Goal: Information Seeking & Learning: Learn about a topic

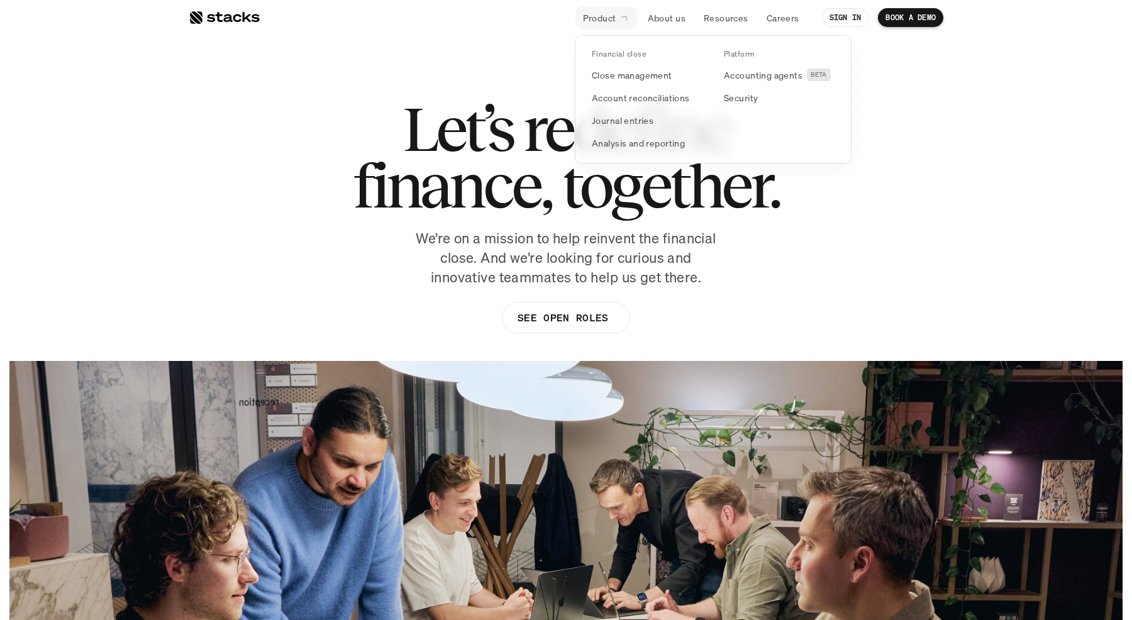
click at [620, 18] on icon at bounding box center [625, 17] width 12 height 12
click at [617, 73] on p "Close management" at bounding box center [632, 75] width 81 height 13
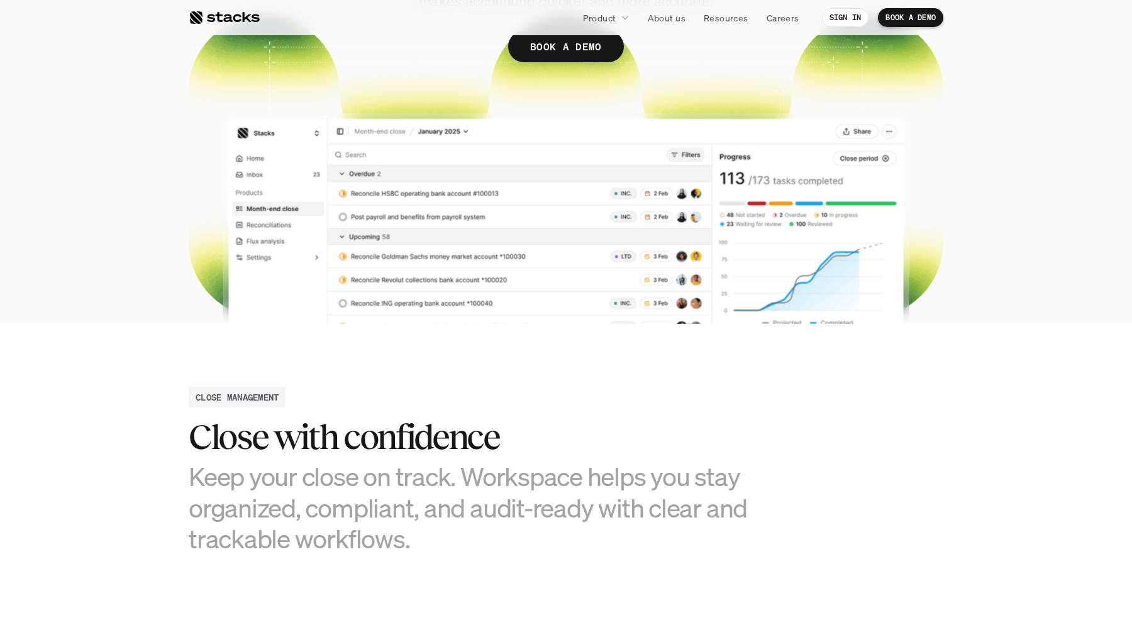
scroll to position [290, 0]
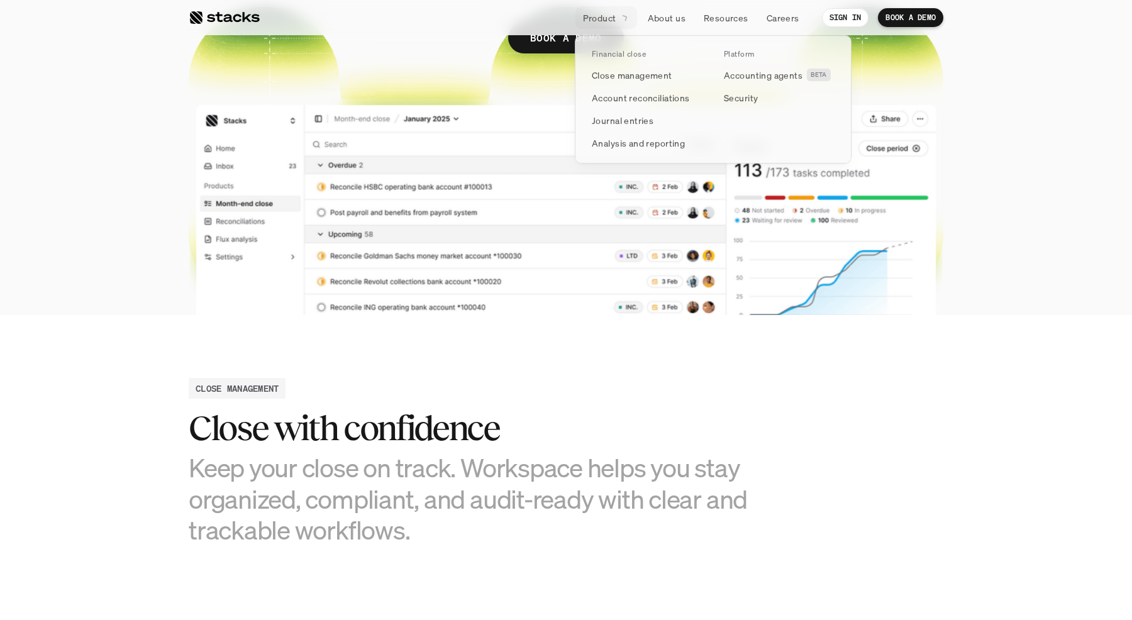
click at [623, 17] on icon at bounding box center [625, 18] width 12 height 12
click at [607, 95] on p "Account reconciliations" at bounding box center [641, 97] width 98 height 13
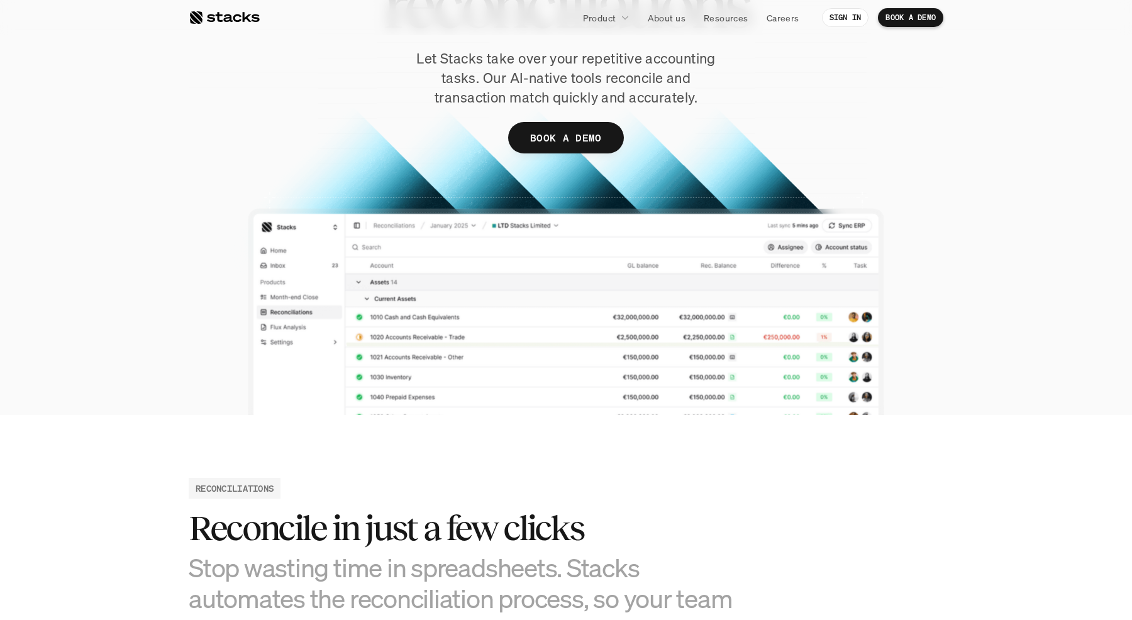
scroll to position [184, 0]
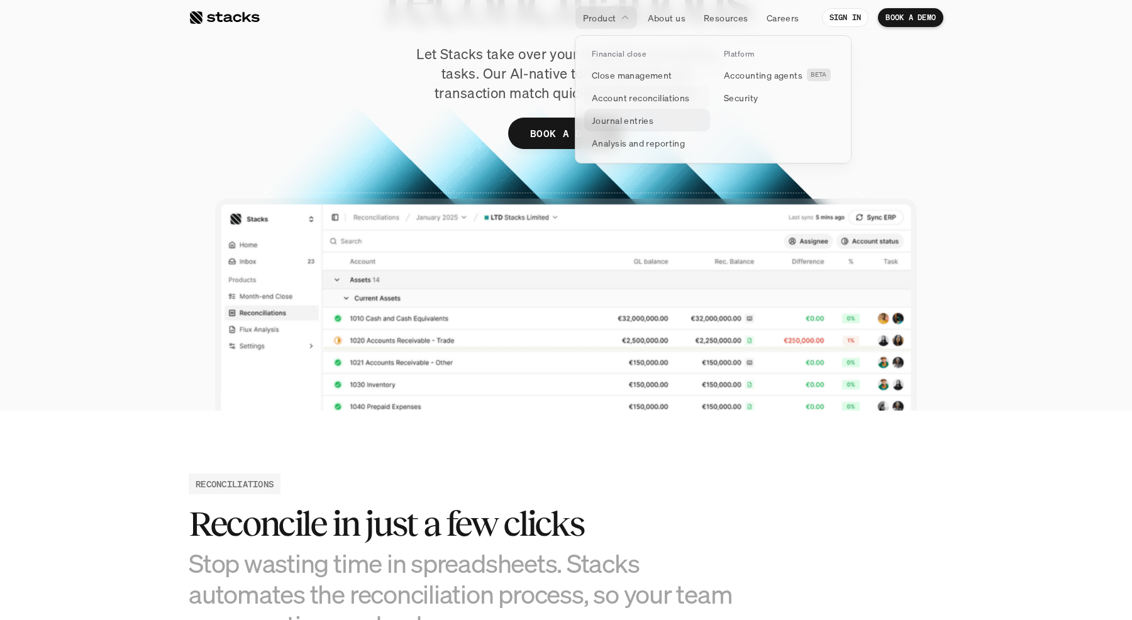
click at [618, 119] on p "Journal entries" at bounding box center [623, 120] width 62 height 13
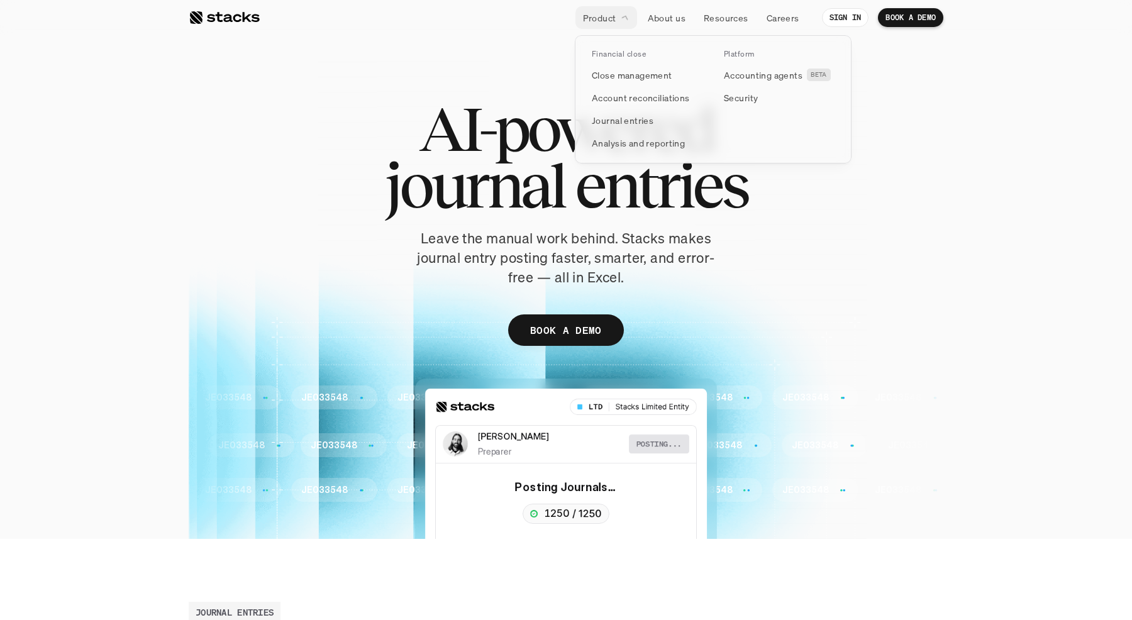
click at [625, 20] on div at bounding box center [713, 84] width 277 height 157
click at [624, 147] on p "Analysis and reporting" at bounding box center [638, 142] width 93 height 13
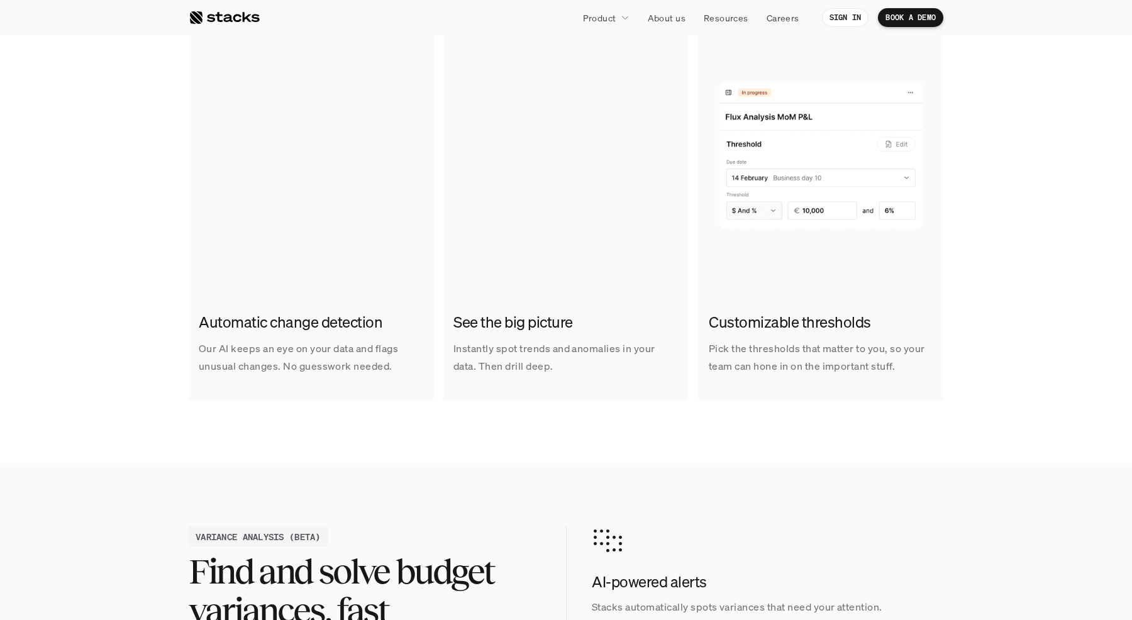
scroll to position [853, 0]
